Goal: Information Seeking & Learning: Learn about a topic

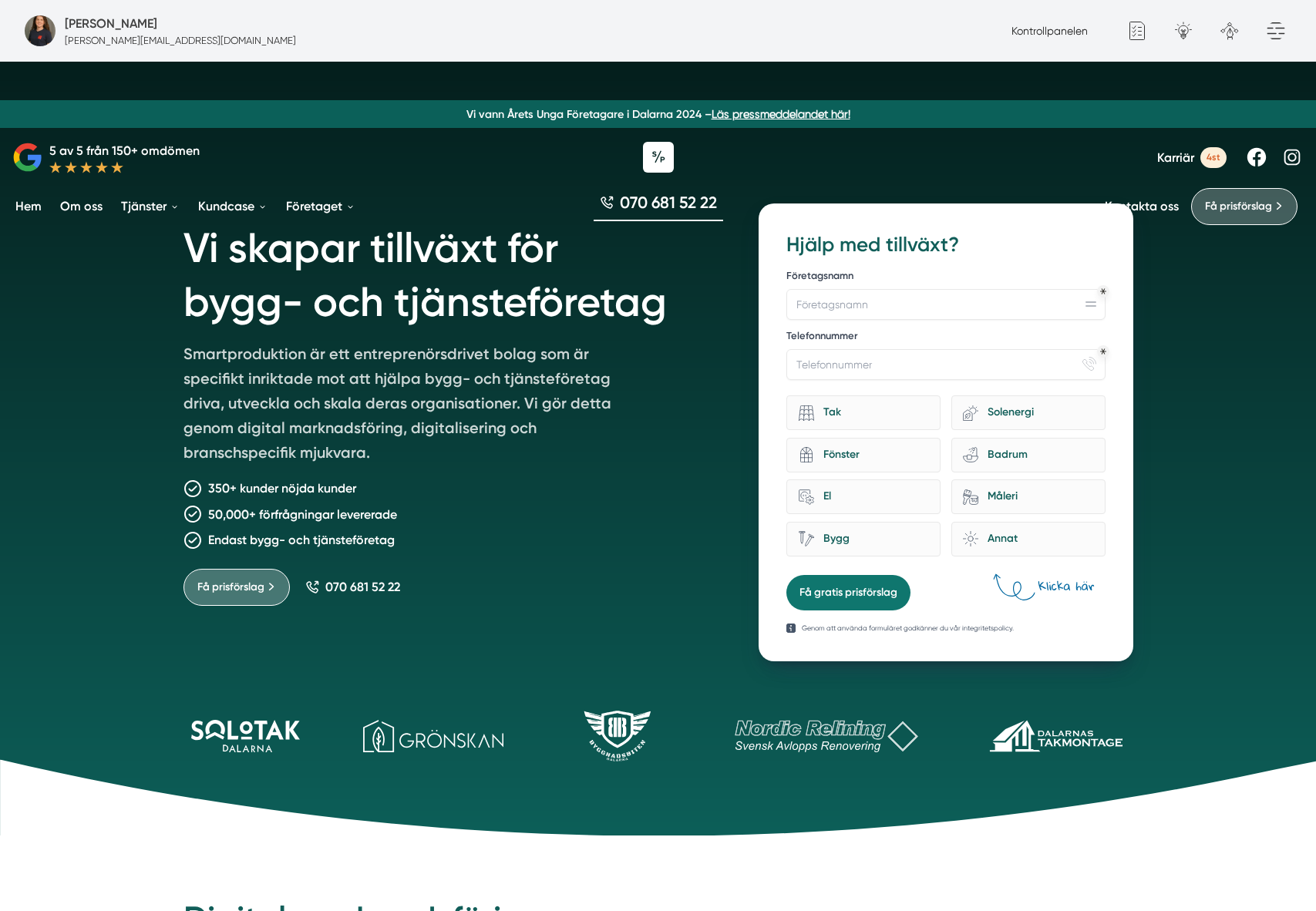
click at [95, 208] on link "Om oss" at bounding box center [81, 206] width 49 height 40
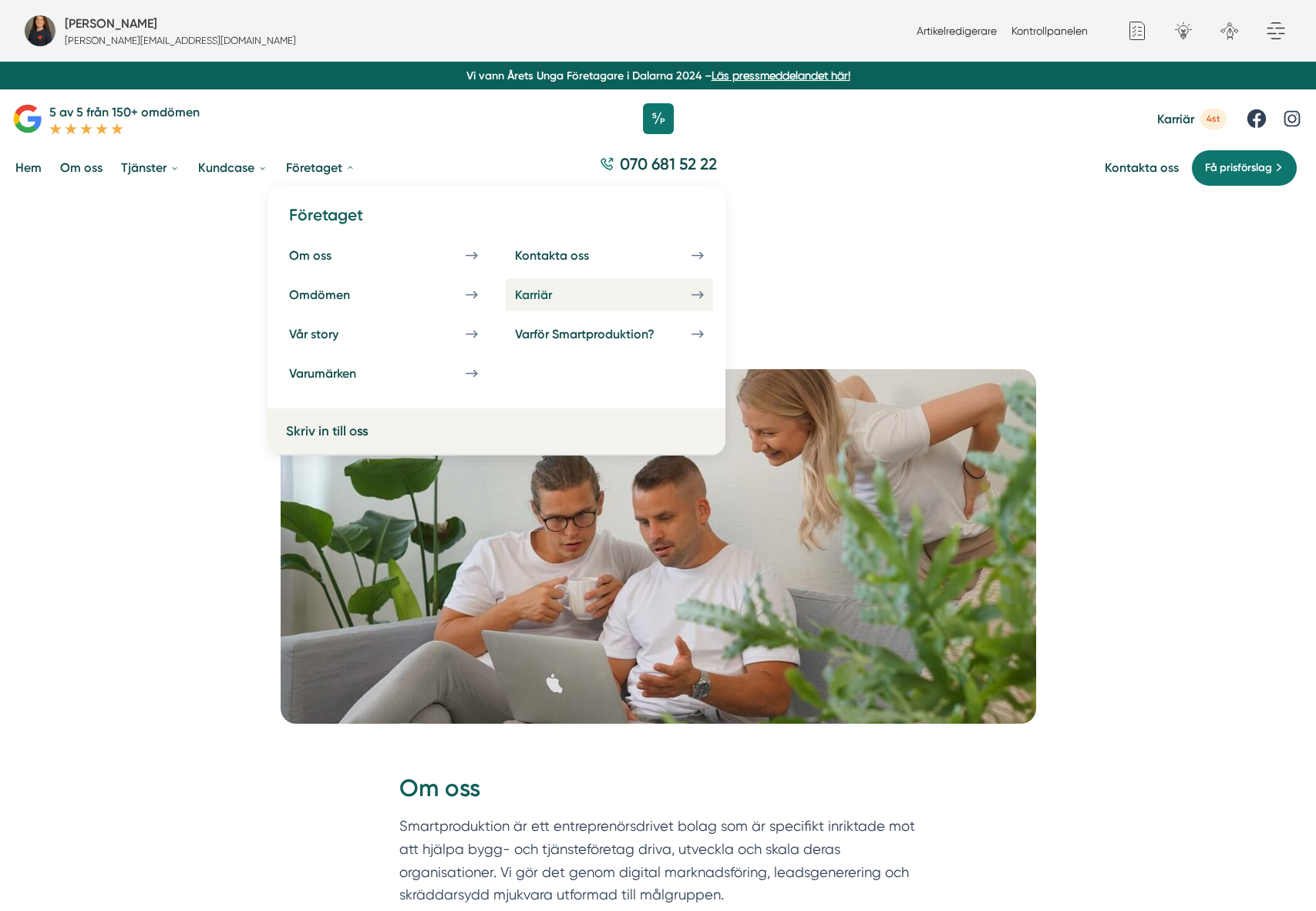
click at [533, 297] on div "Karriär" at bounding box center [551, 294] width 74 height 15
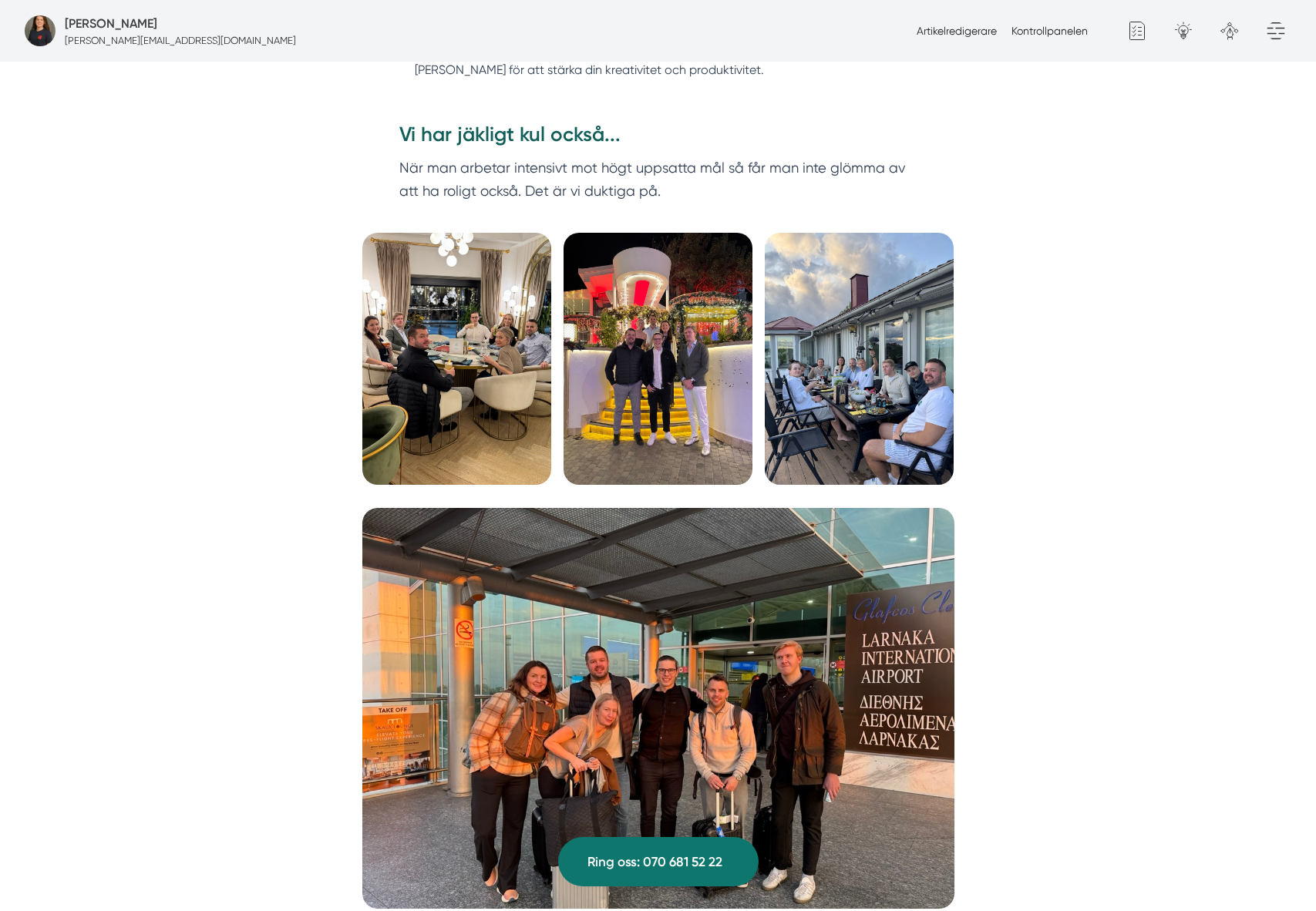
scroll to position [4659, 0]
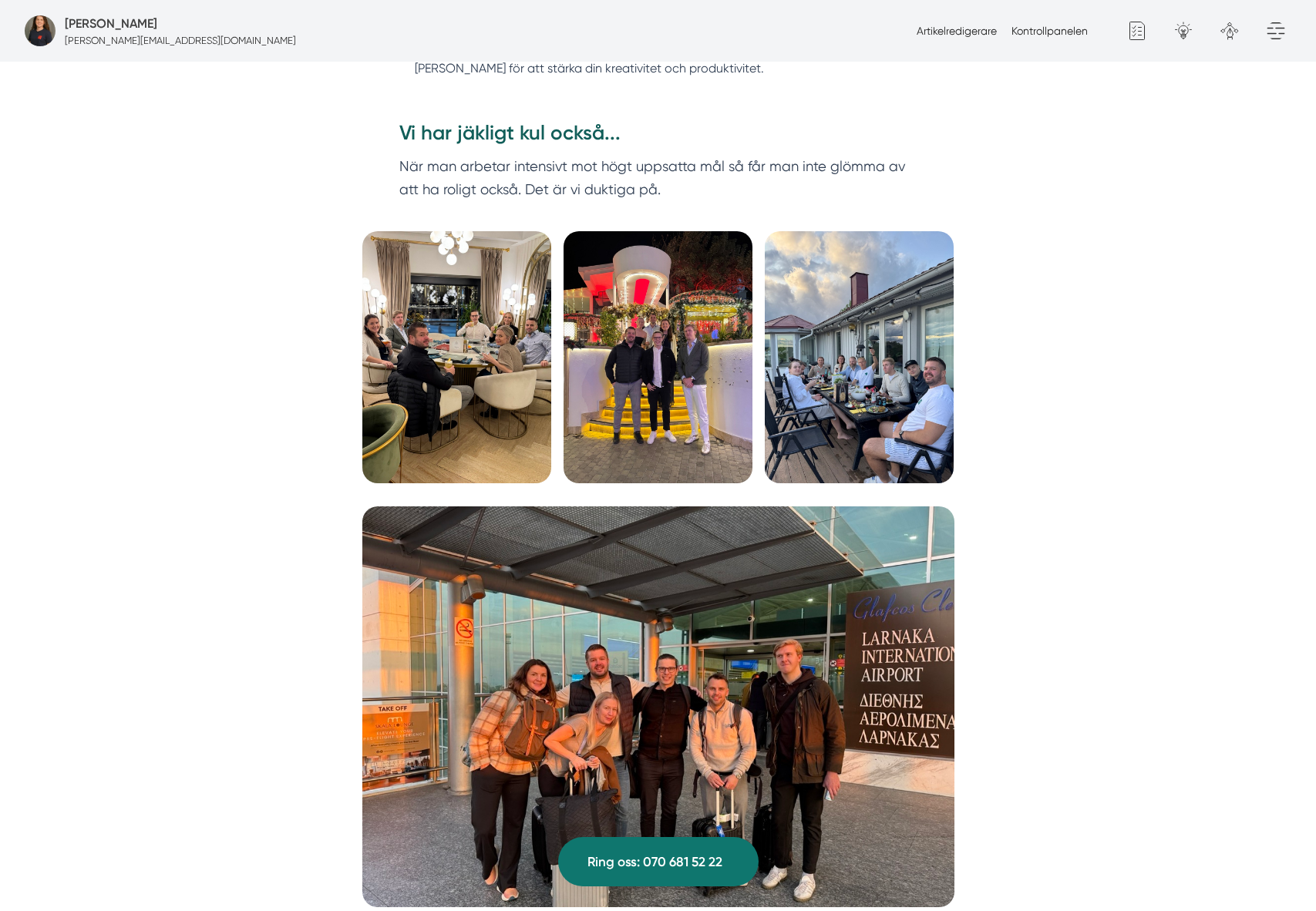
click at [800, 698] on img at bounding box center [659, 706] width 592 height 400
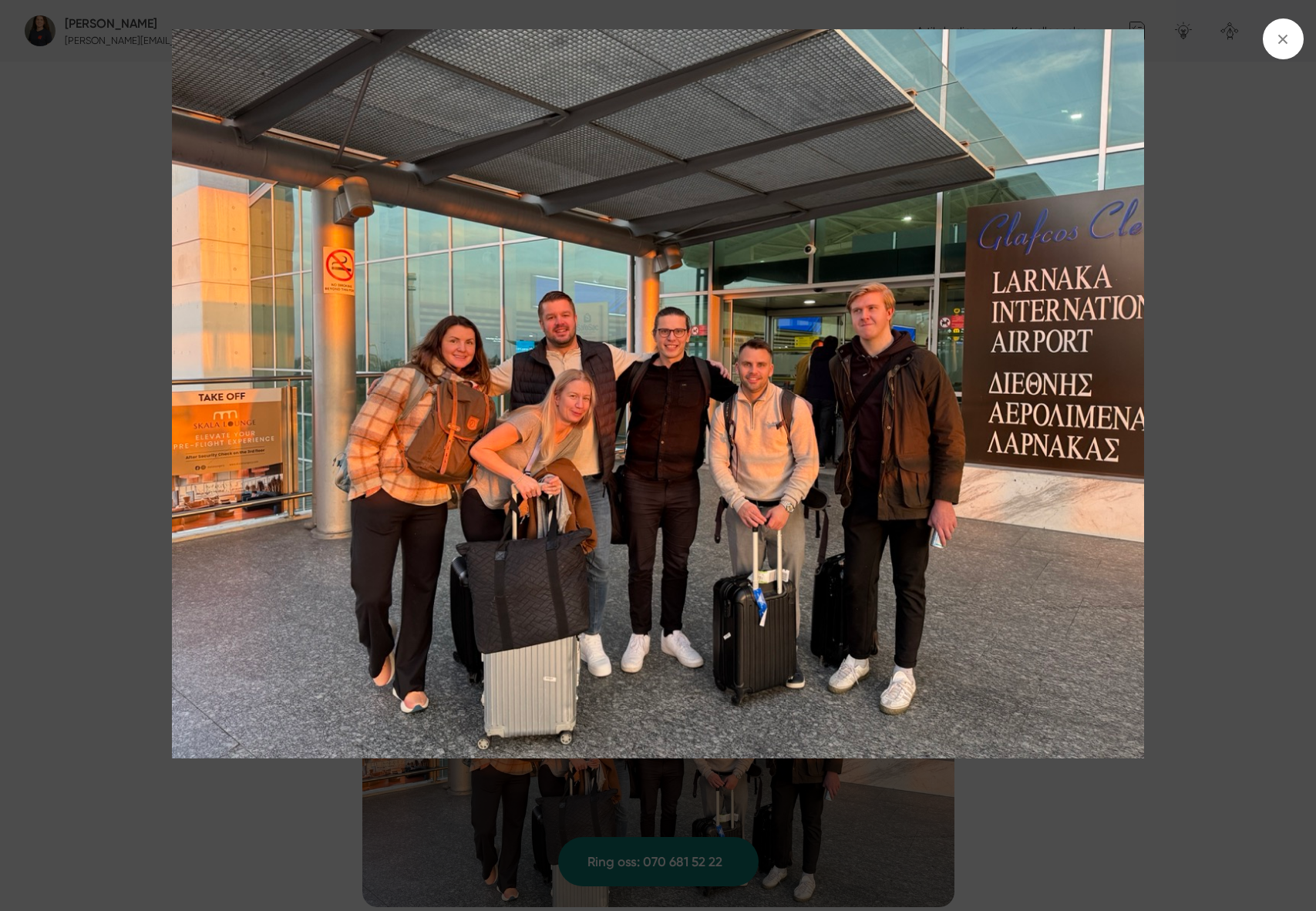
click at [1188, 370] on div at bounding box center [658, 456] width 1316 height 911
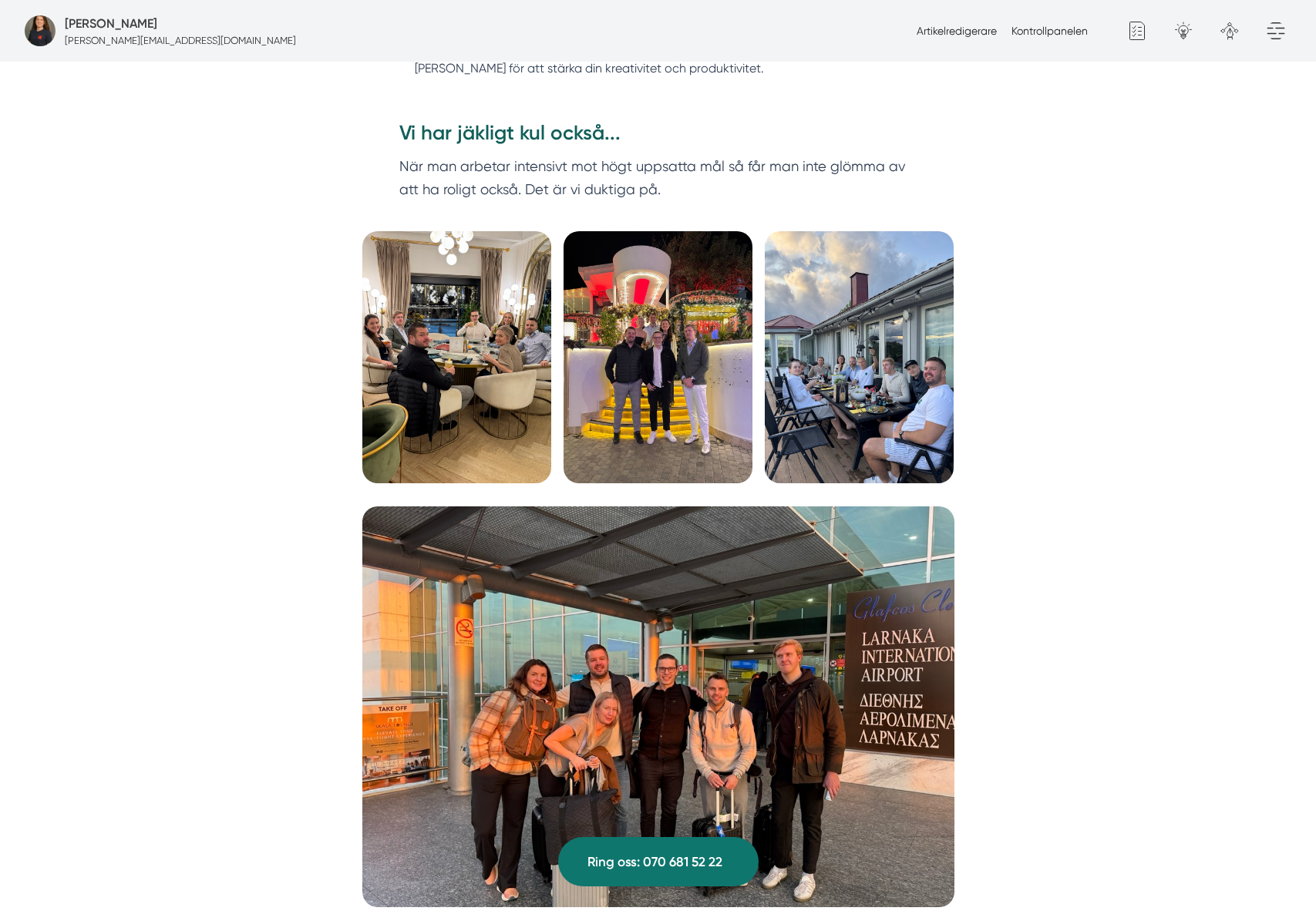
click at [887, 350] on img at bounding box center [860, 356] width 189 height 252
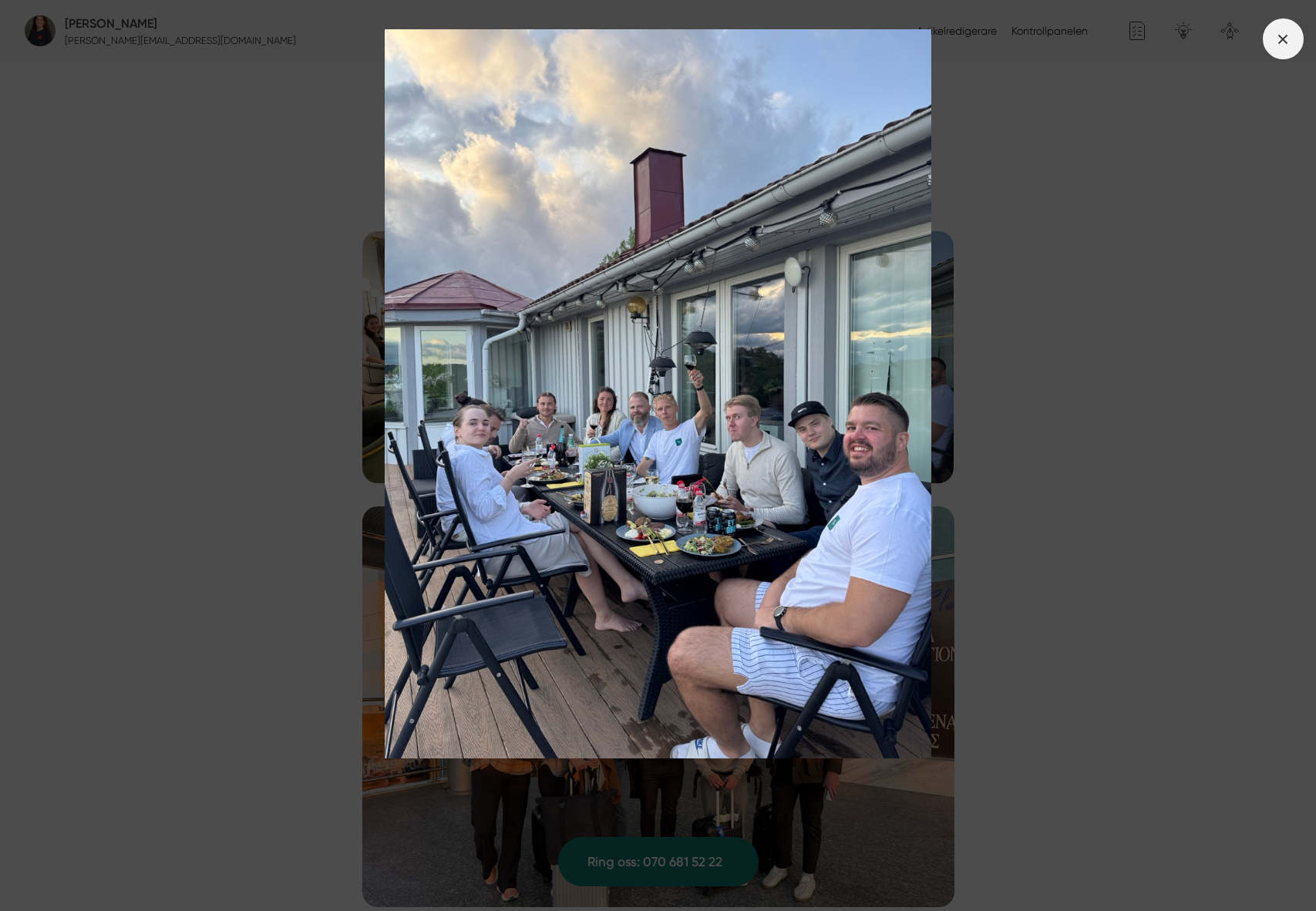
click at [1277, 41] on icon at bounding box center [1283, 40] width 17 height 17
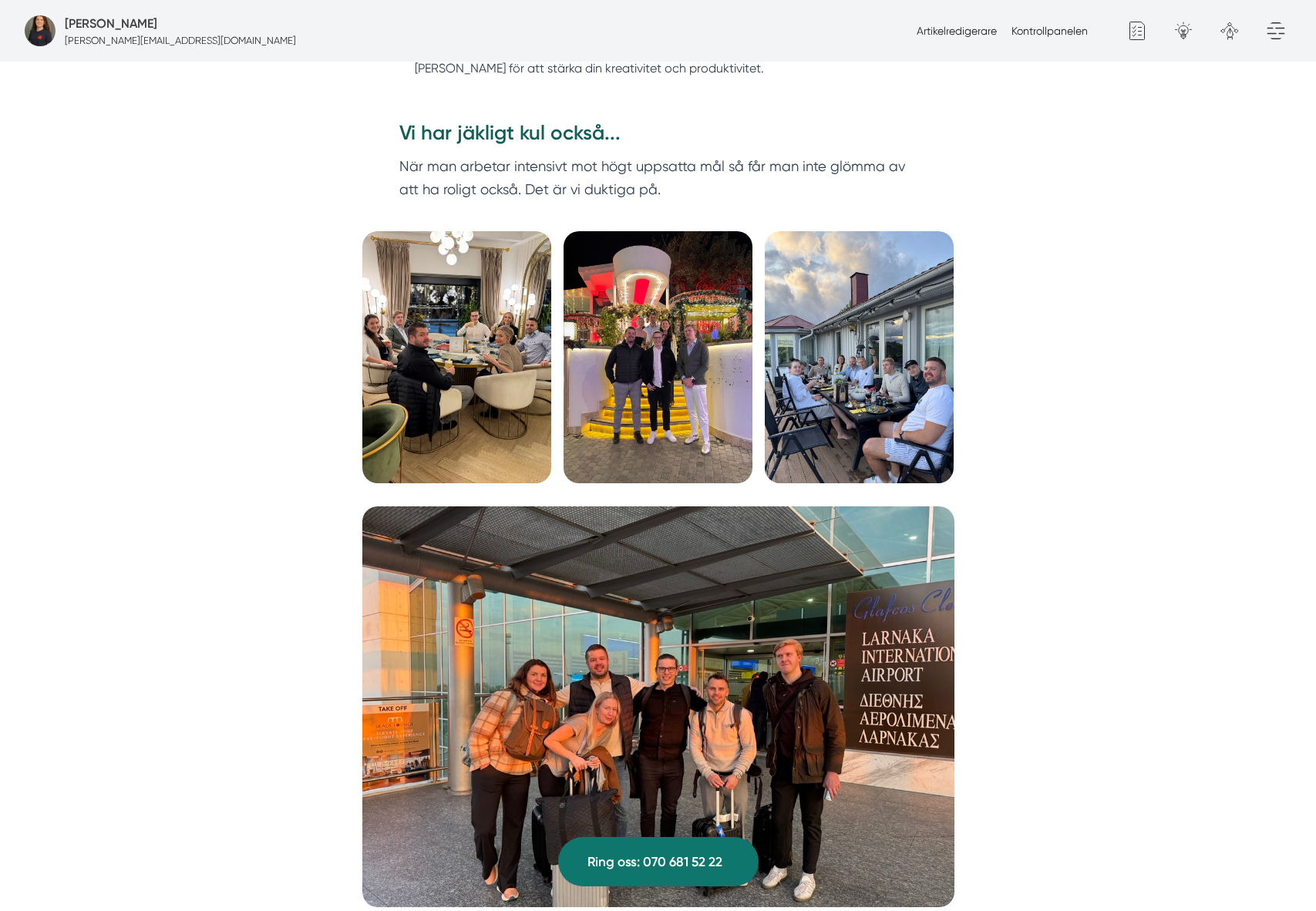
click at [409, 297] on img at bounding box center [457, 356] width 189 height 252
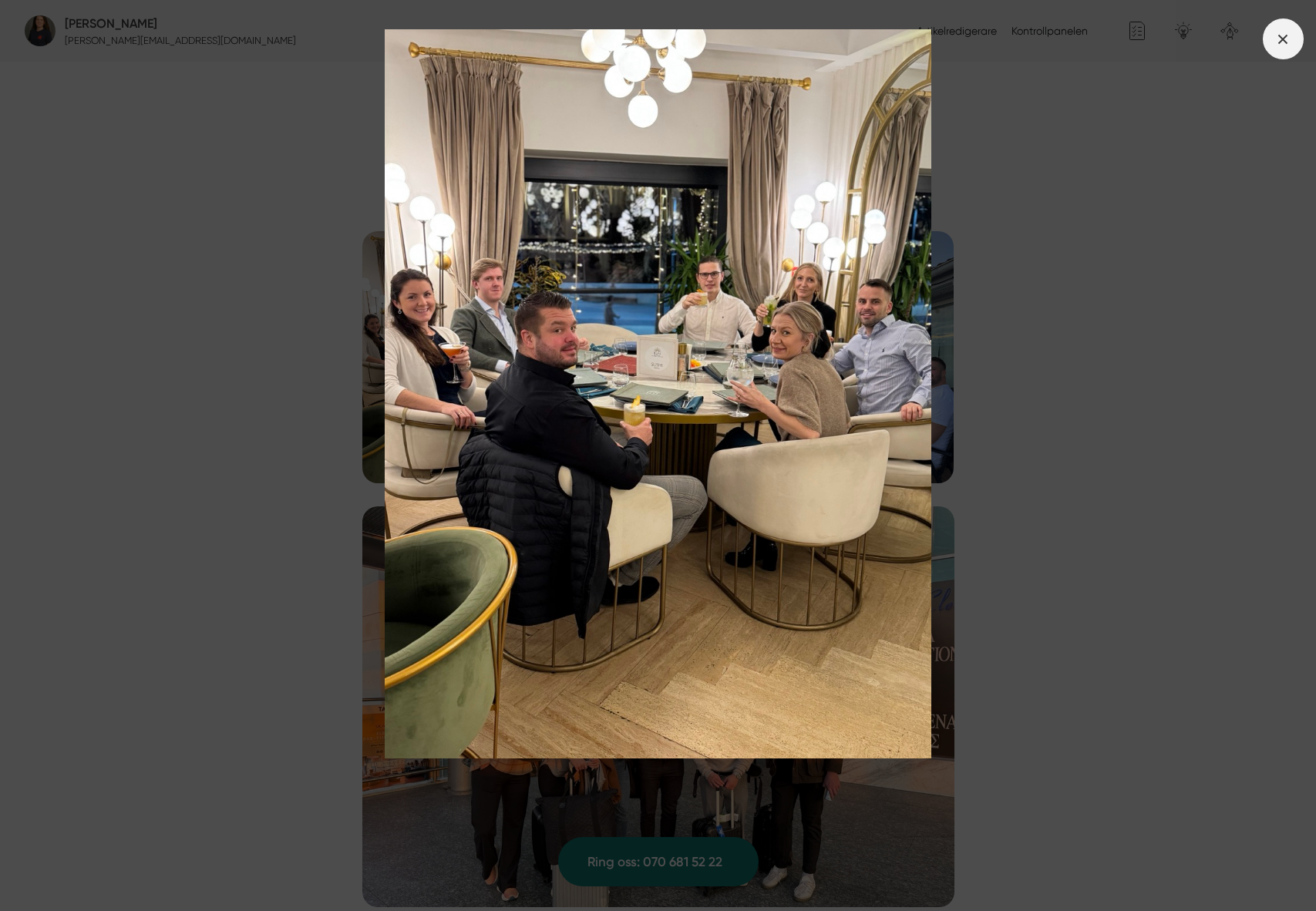
click at [1281, 47] on icon at bounding box center [1283, 40] width 17 height 17
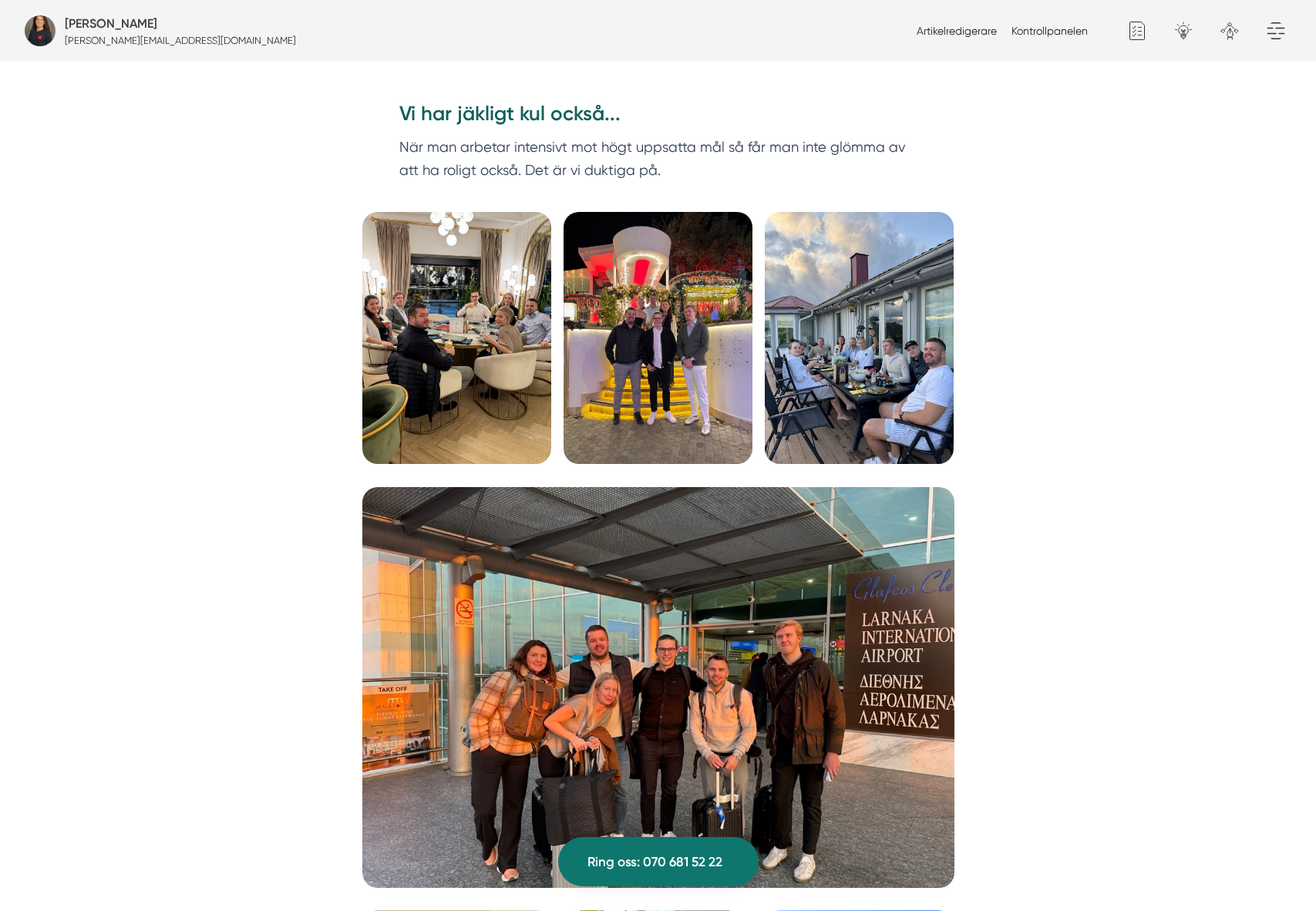
scroll to position [4683, 0]
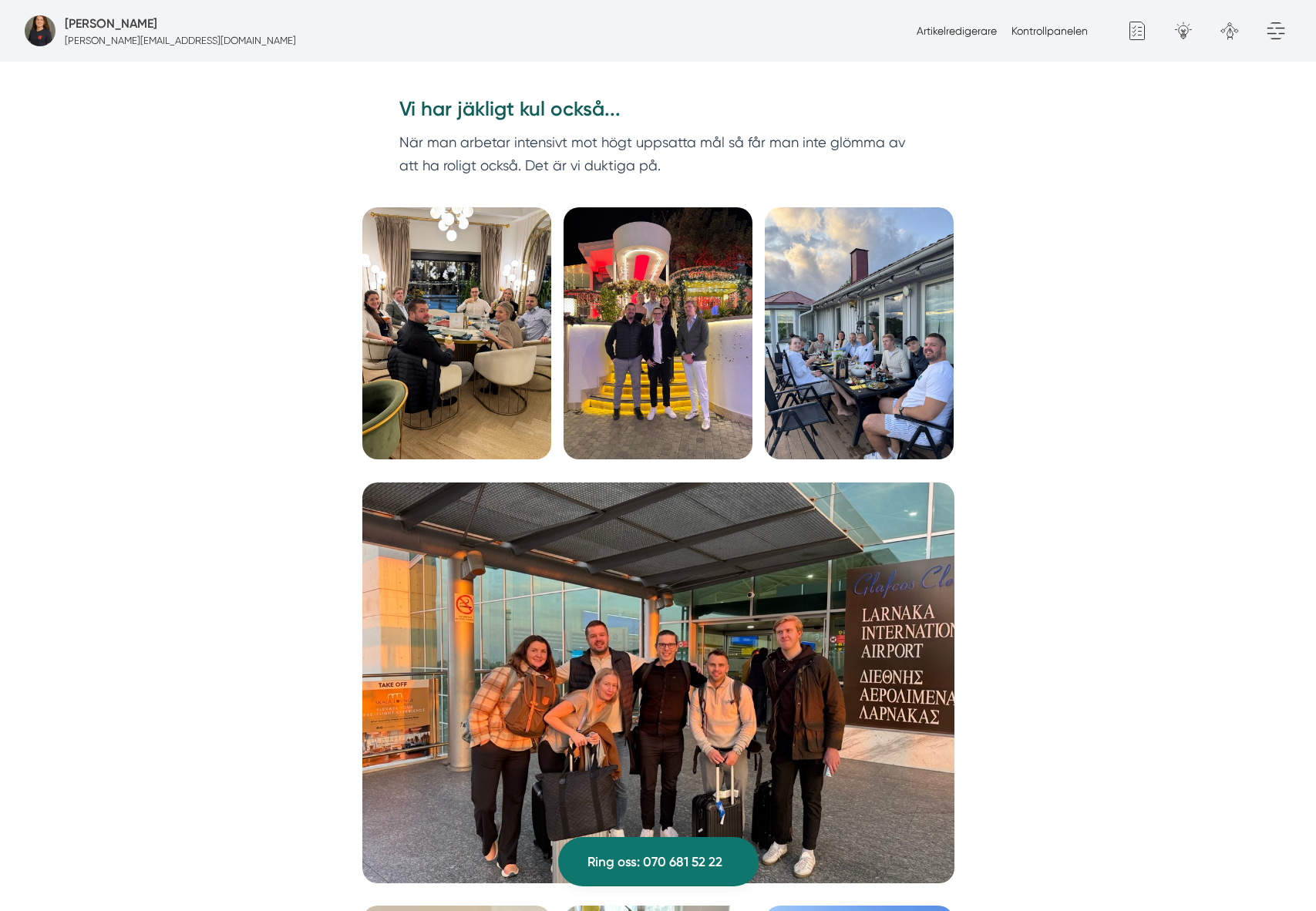
click at [667, 298] on img at bounding box center [658, 333] width 189 height 252
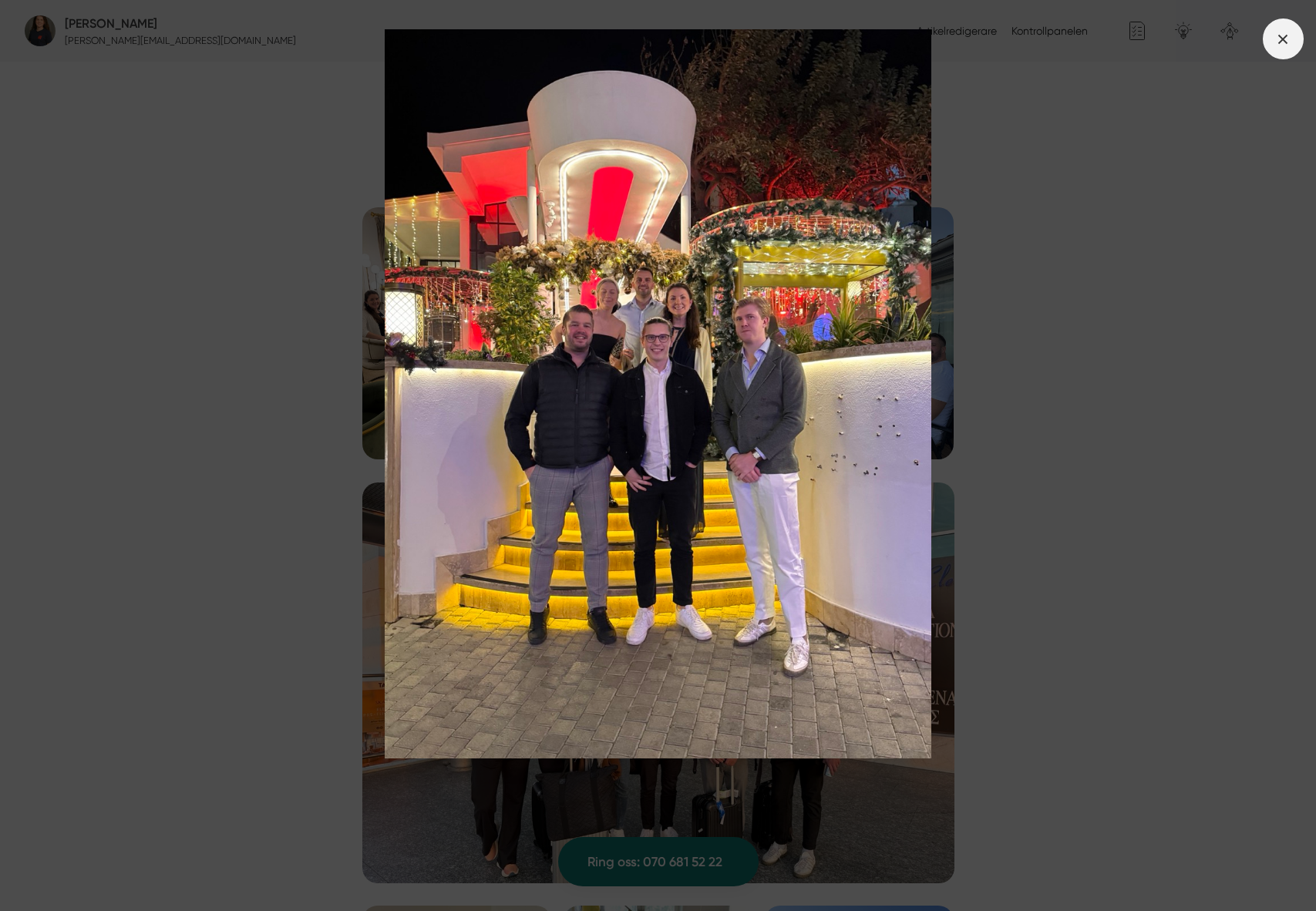
click at [1292, 42] on span at bounding box center [1283, 39] width 41 height 41
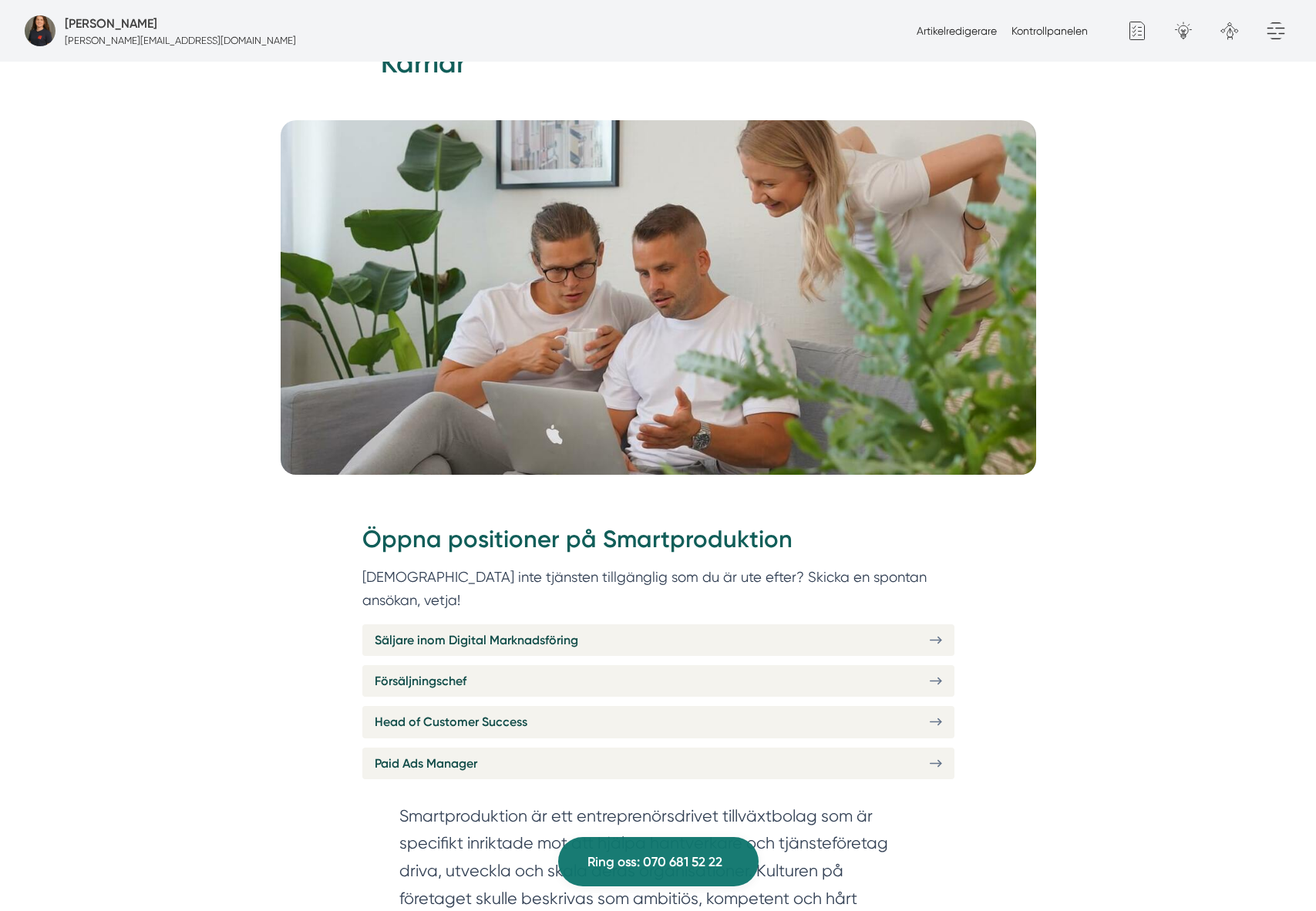
scroll to position [0, 0]
